Goal: Information Seeking & Learning: Learn about a topic

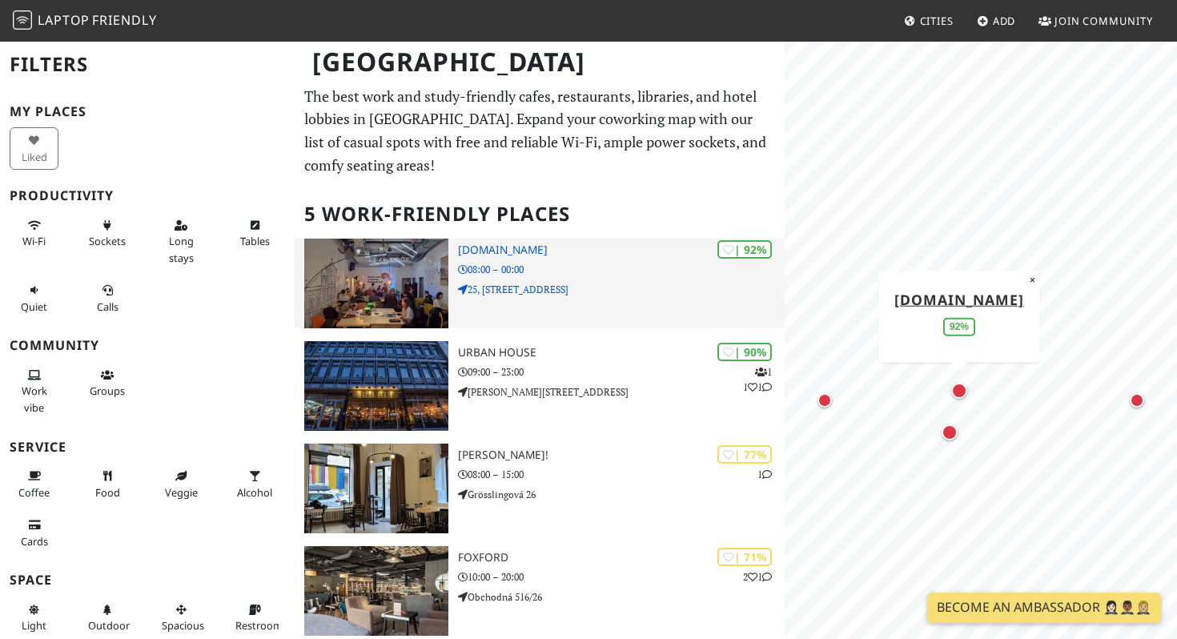
click at [428, 276] on img at bounding box center [376, 284] width 144 height 90
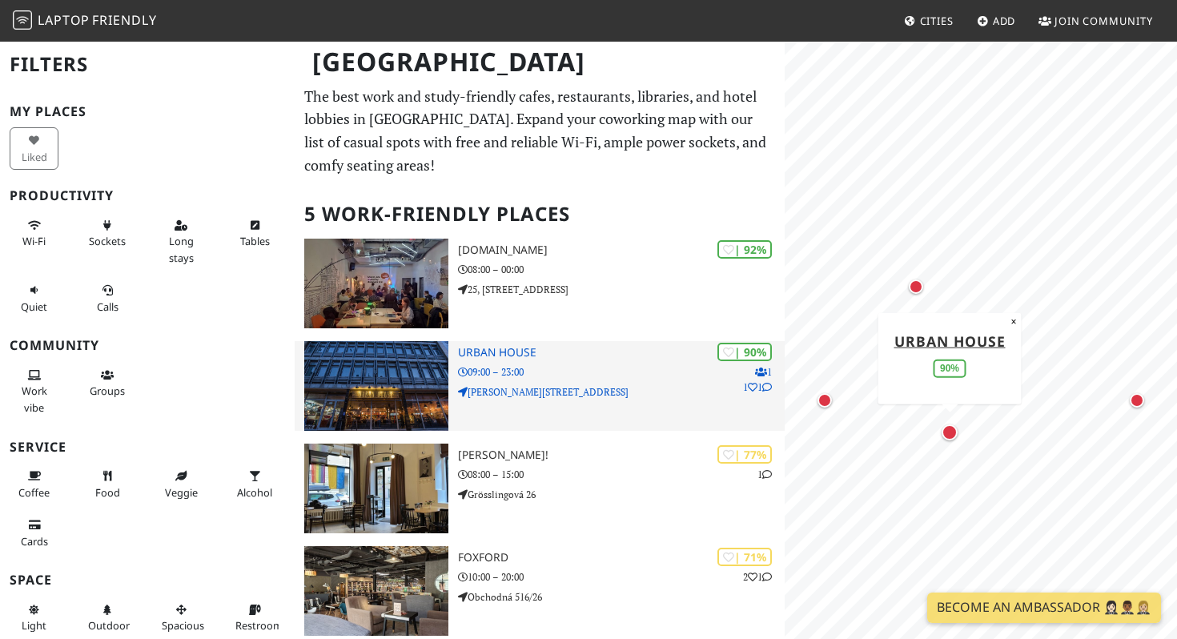
click at [425, 365] on img at bounding box center [376, 386] width 144 height 90
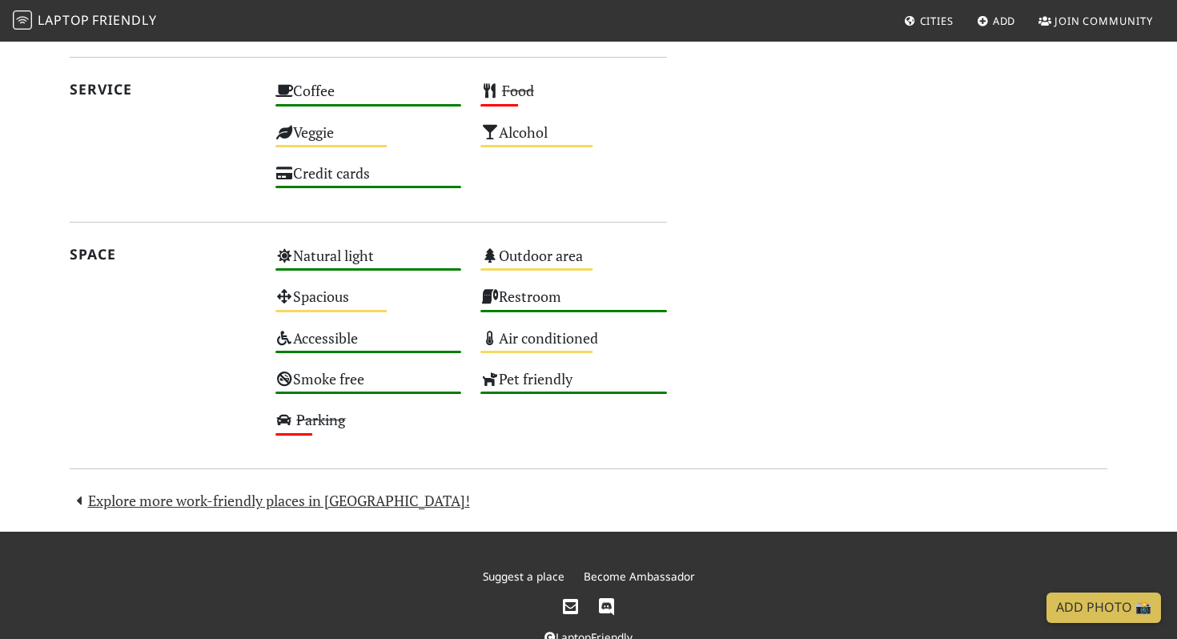
scroll to position [874, 0]
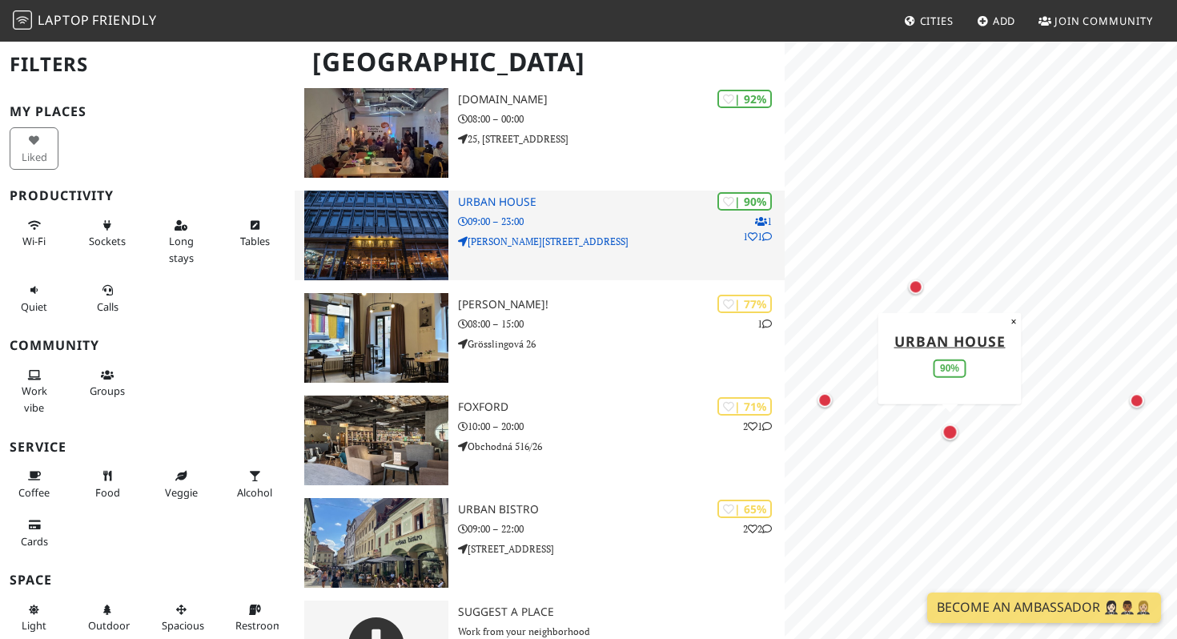
scroll to position [151, 0]
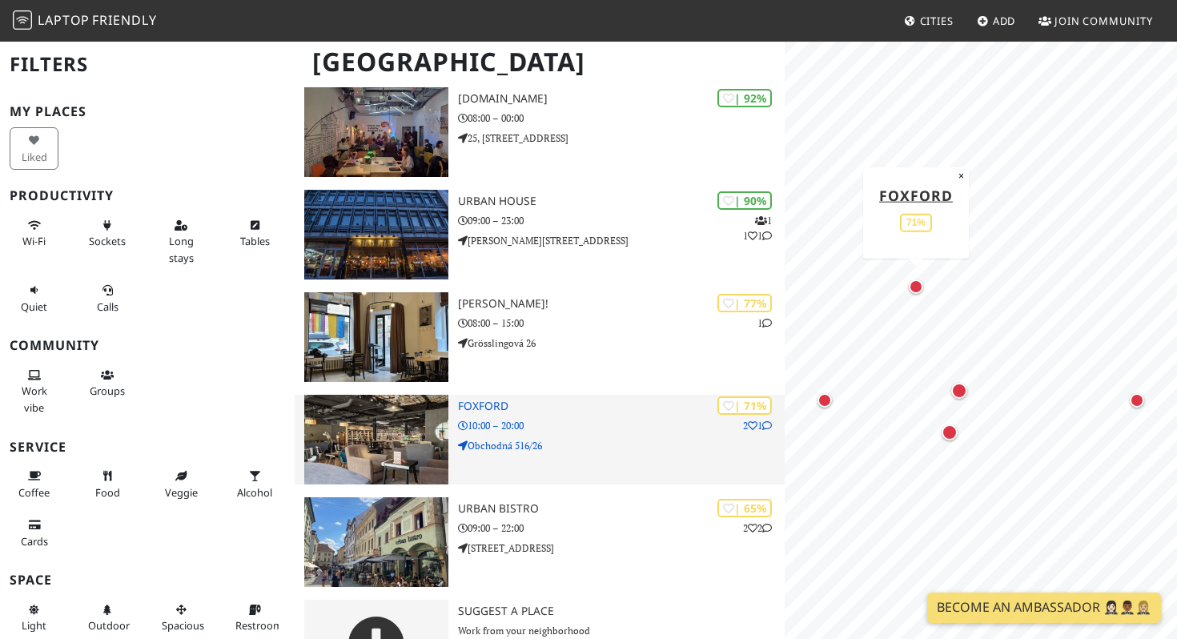
click at [400, 439] on img at bounding box center [376, 440] width 144 height 90
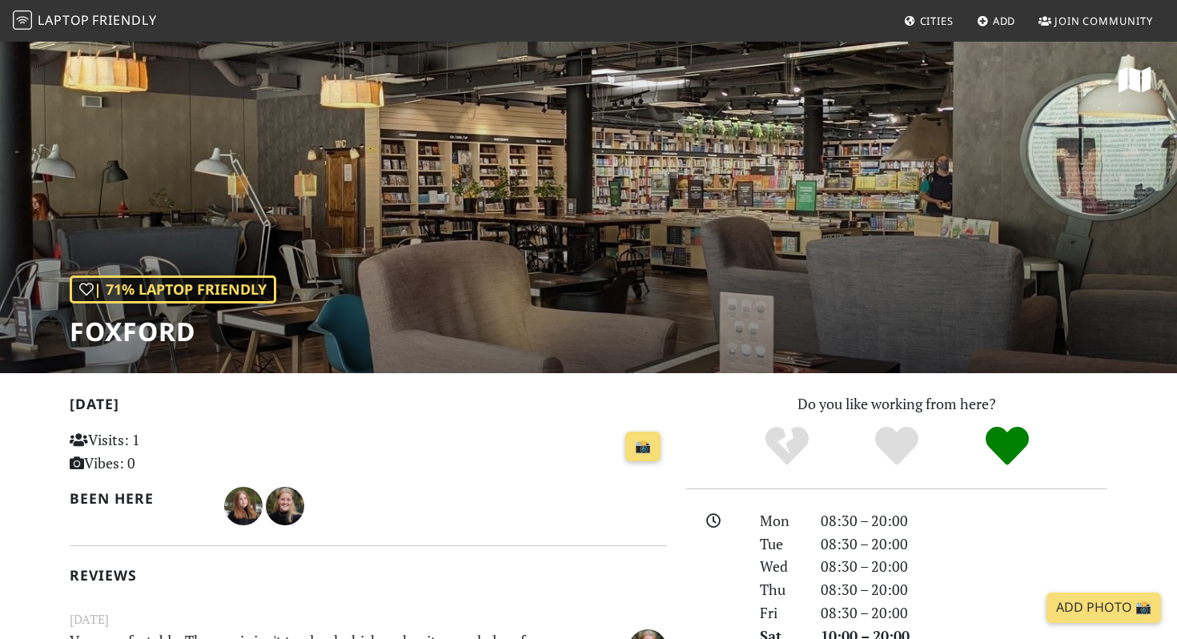
click at [491, 268] on div "| 71% Laptop Friendly Foxford" at bounding box center [588, 206] width 1177 height 333
drag, startPoint x: 78, startPoint y: 336, endPoint x: 209, endPoint y: 336, distance: 131.4
click at [209, 336] on h1 "Foxford" at bounding box center [173, 331] width 207 height 30
click at [51, 332] on div "| 71% Laptop Friendly Foxford" at bounding box center [588, 206] width 1177 height 333
drag, startPoint x: 51, startPoint y: 332, endPoint x: 185, endPoint y: 330, distance: 133.8
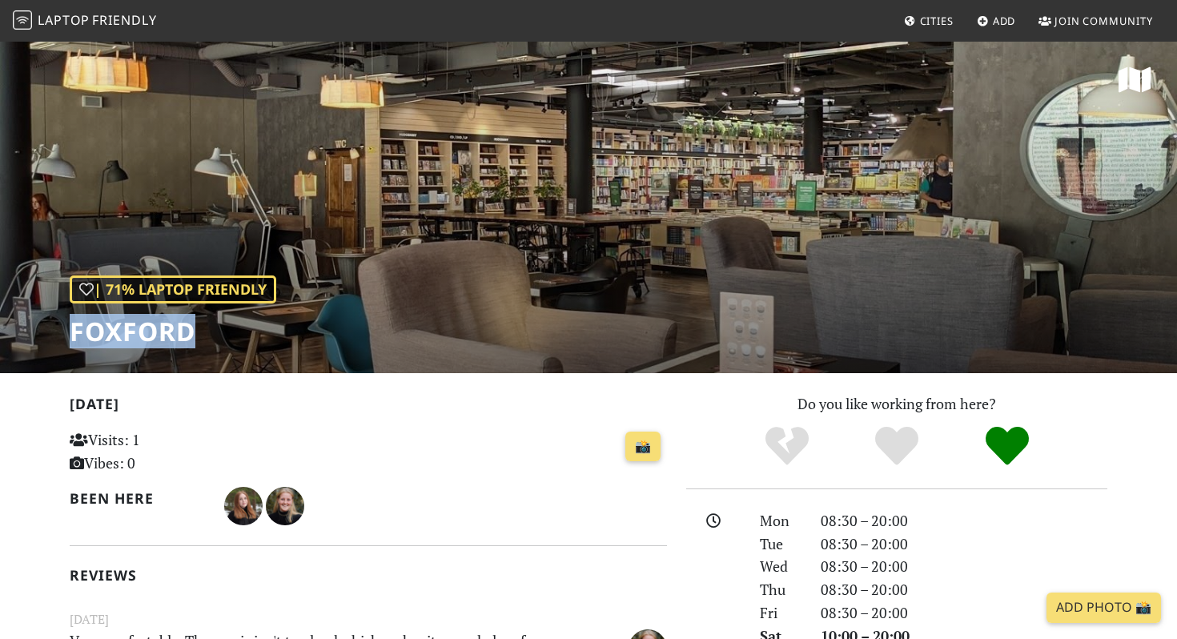
click at [185, 330] on div "| 71% Laptop Friendly Foxford" at bounding box center [588, 206] width 1177 height 333
copy h1 "Foxford"
